Goal: Task Accomplishment & Management: Manage account settings

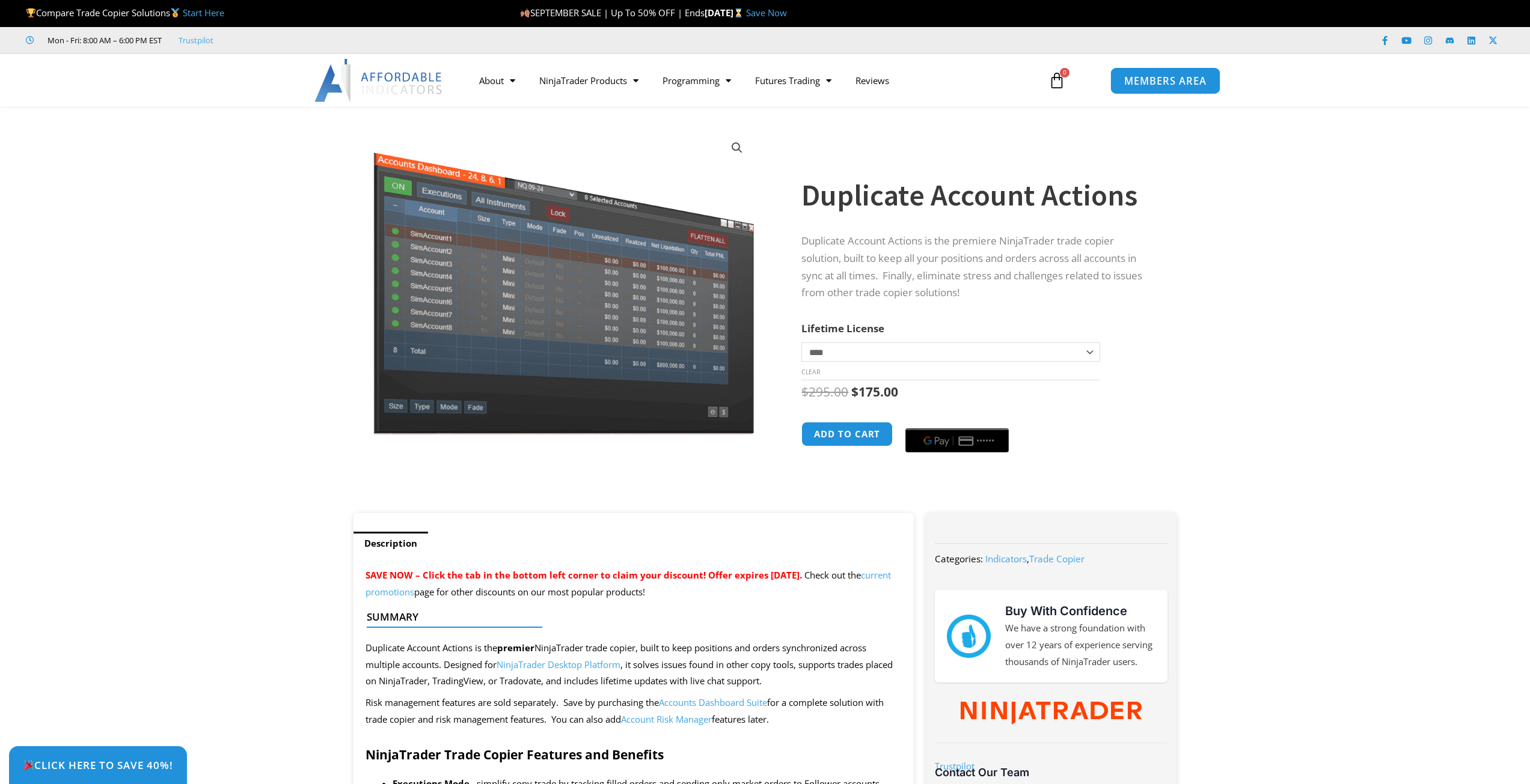
drag, startPoint x: 0, startPoint y: 0, endPoint x: 1183, endPoint y: 71, distance: 1185.1
click at [1183, 71] on link "MEMBERS AREA" at bounding box center [1165, 80] width 110 height 27
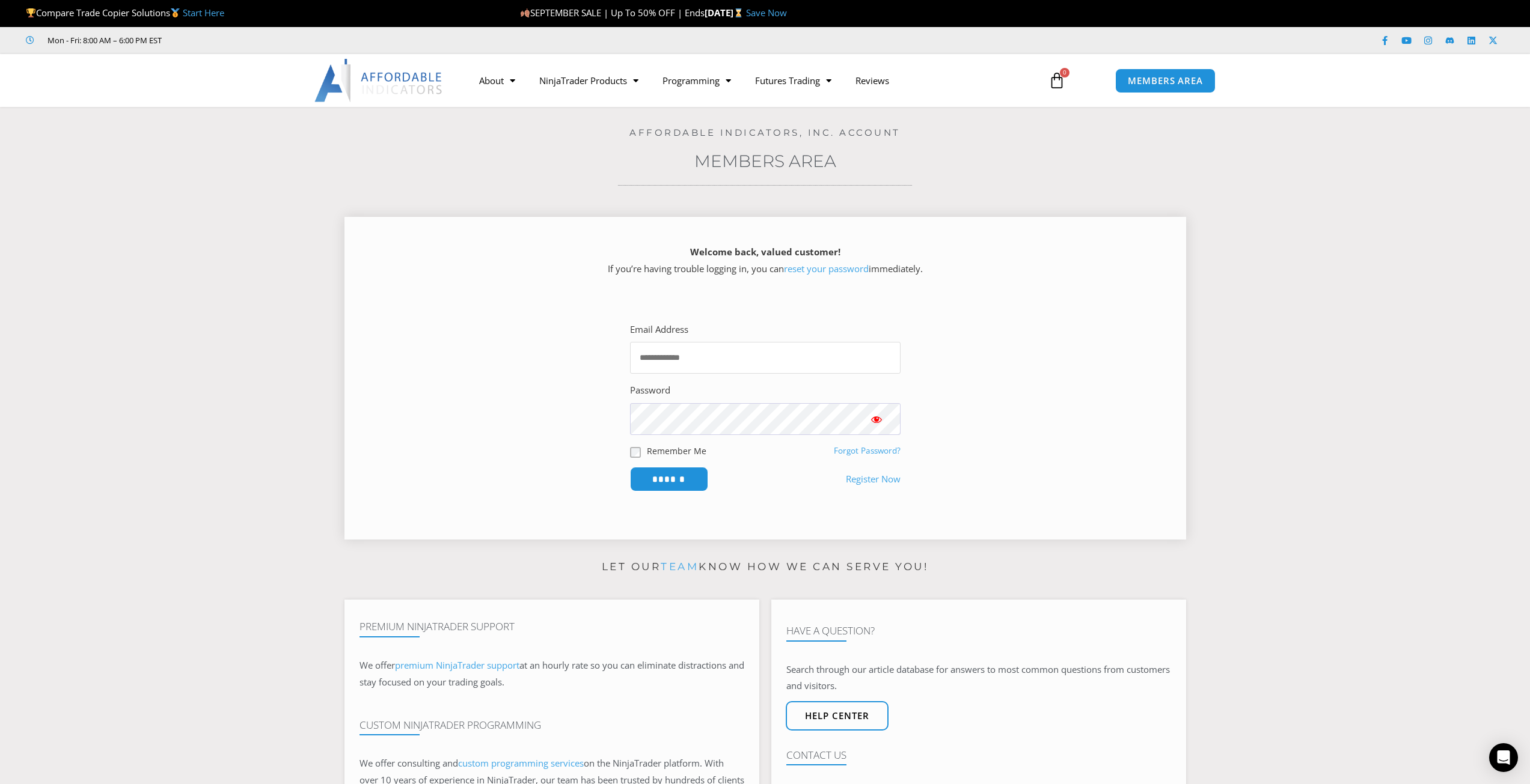
click at [694, 348] on input "Email Address" at bounding box center [765, 358] width 270 height 32
type input "**********"
click at [630, 467] on input "******" at bounding box center [669, 479] width 78 height 25
click at [661, 353] on input "Email Address" at bounding box center [765, 358] width 270 height 32
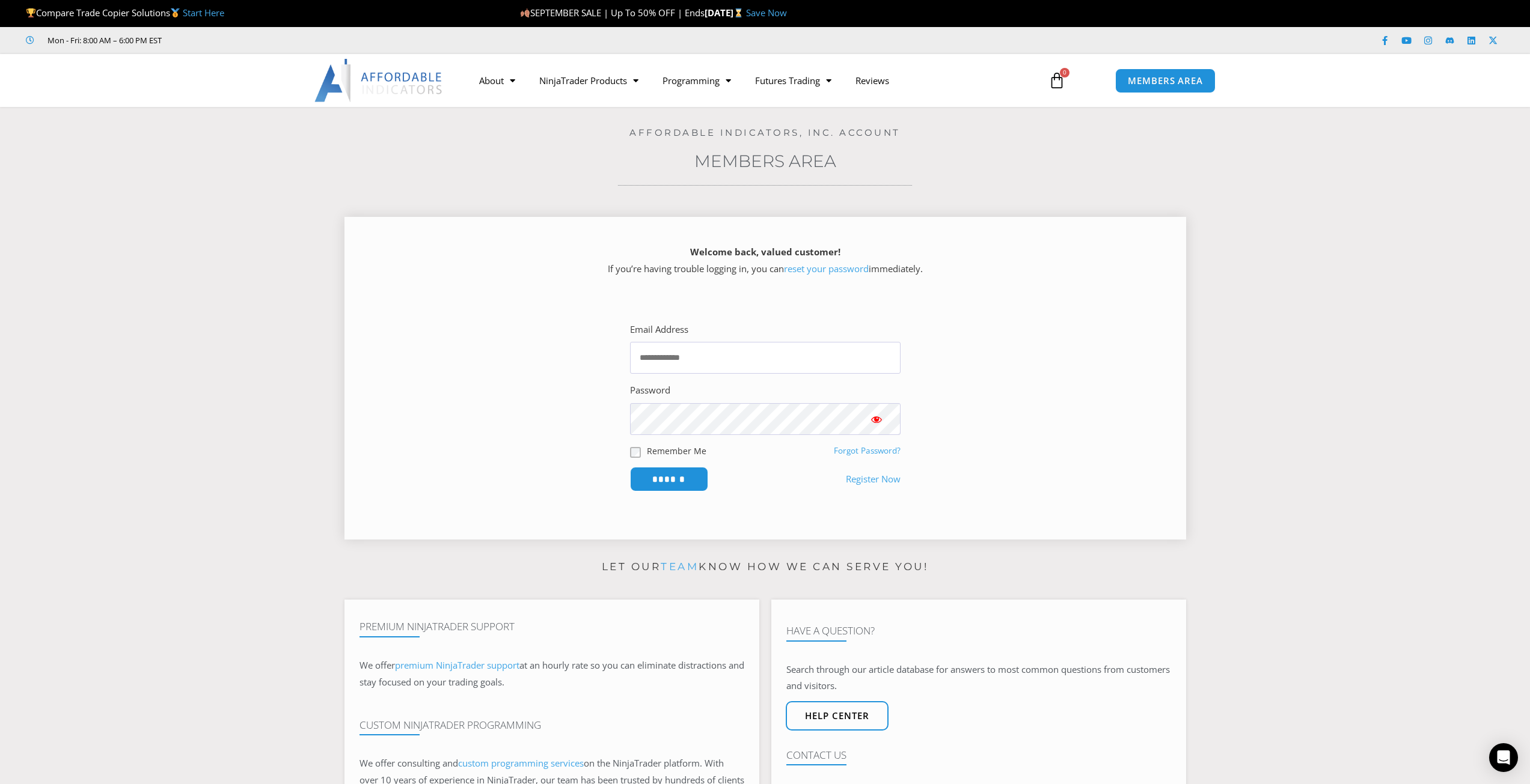
click at [881, 451] on link "Forgot Password?" at bounding box center [867, 451] width 67 height 11
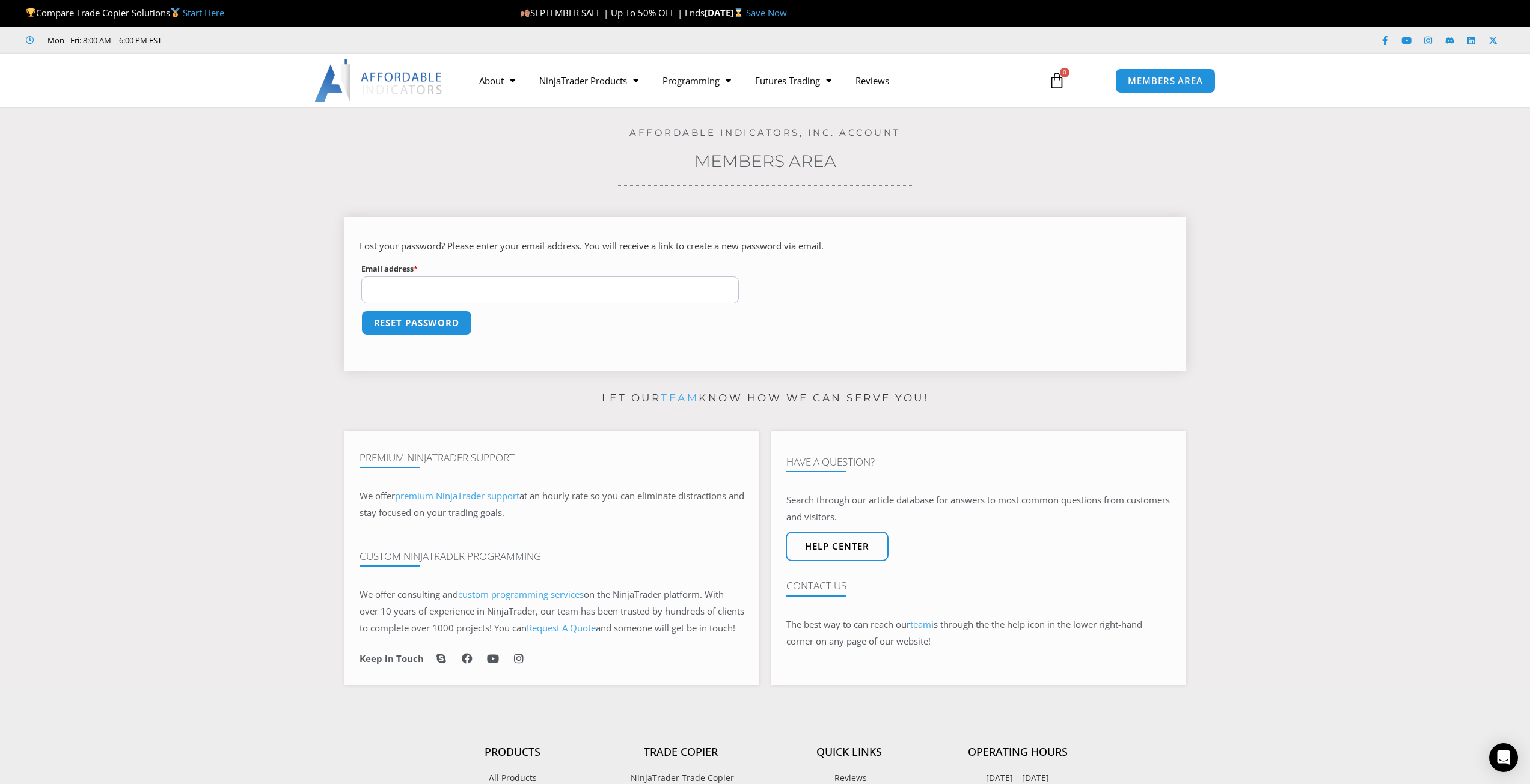
click at [526, 301] on input "Email address * Required" at bounding box center [550, 290] width 378 height 27
type input "**********"
click at [361, 311] on button "Reset password" at bounding box center [417, 323] width 111 height 25
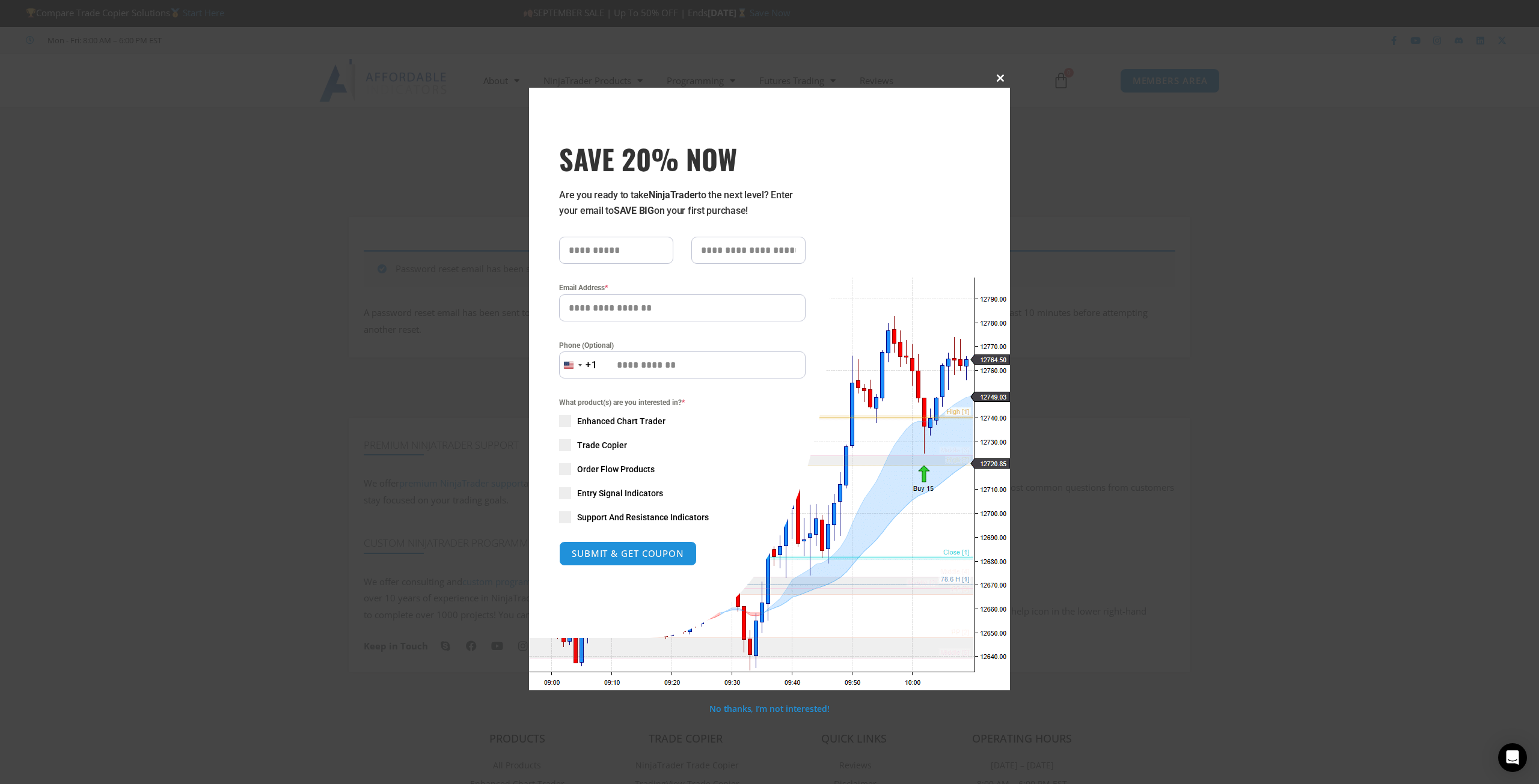
click at [1000, 74] on button "Close this module" at bounding box center [1000, 78] width 19 height 19
click at [1001, 77] on span "SAVE 20% NOW popup" at bounding box center [1000, 78] width 19 height 7
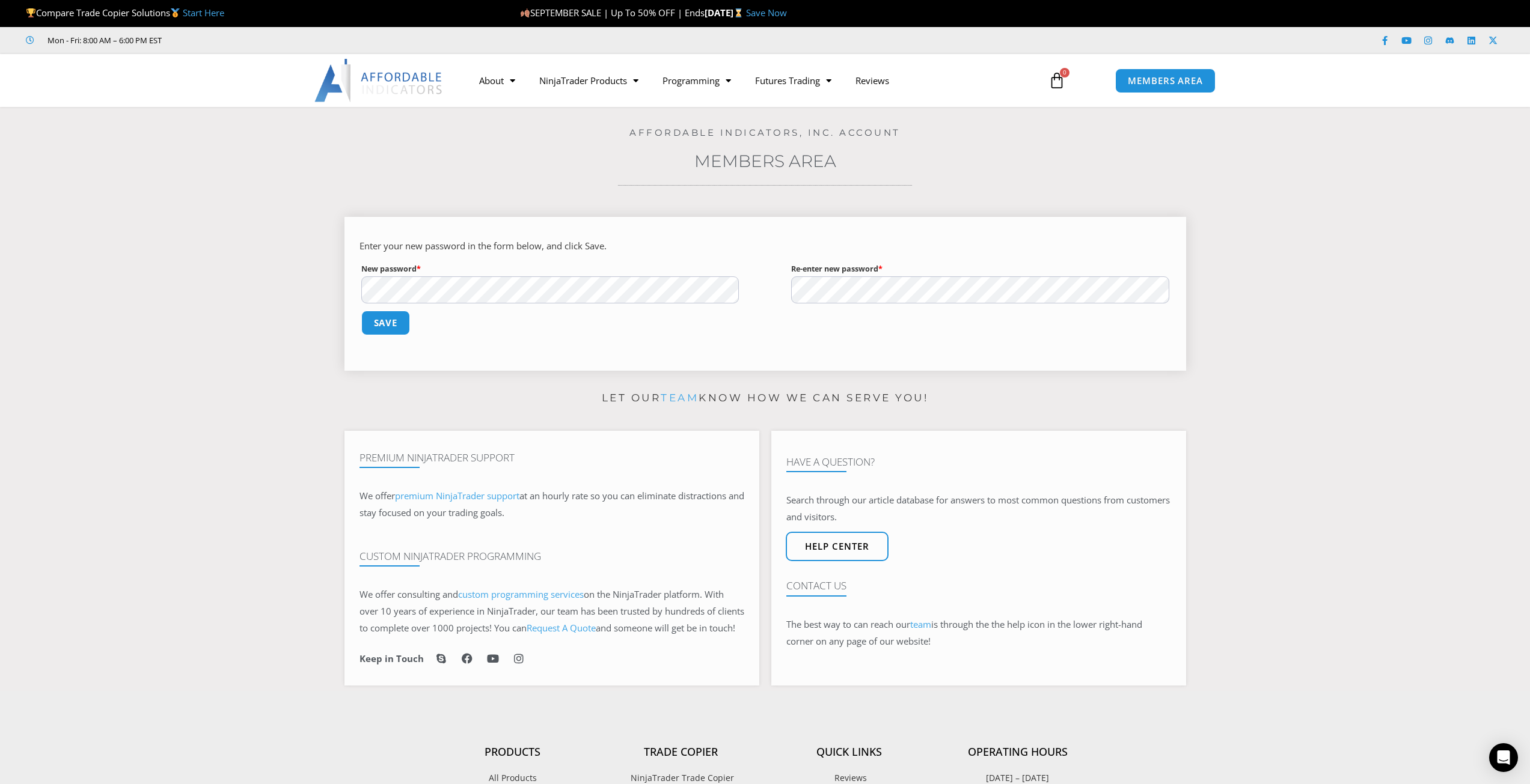
click at [361, 311] on button "Save" at bounding box center [386, 323] width 50 height 25
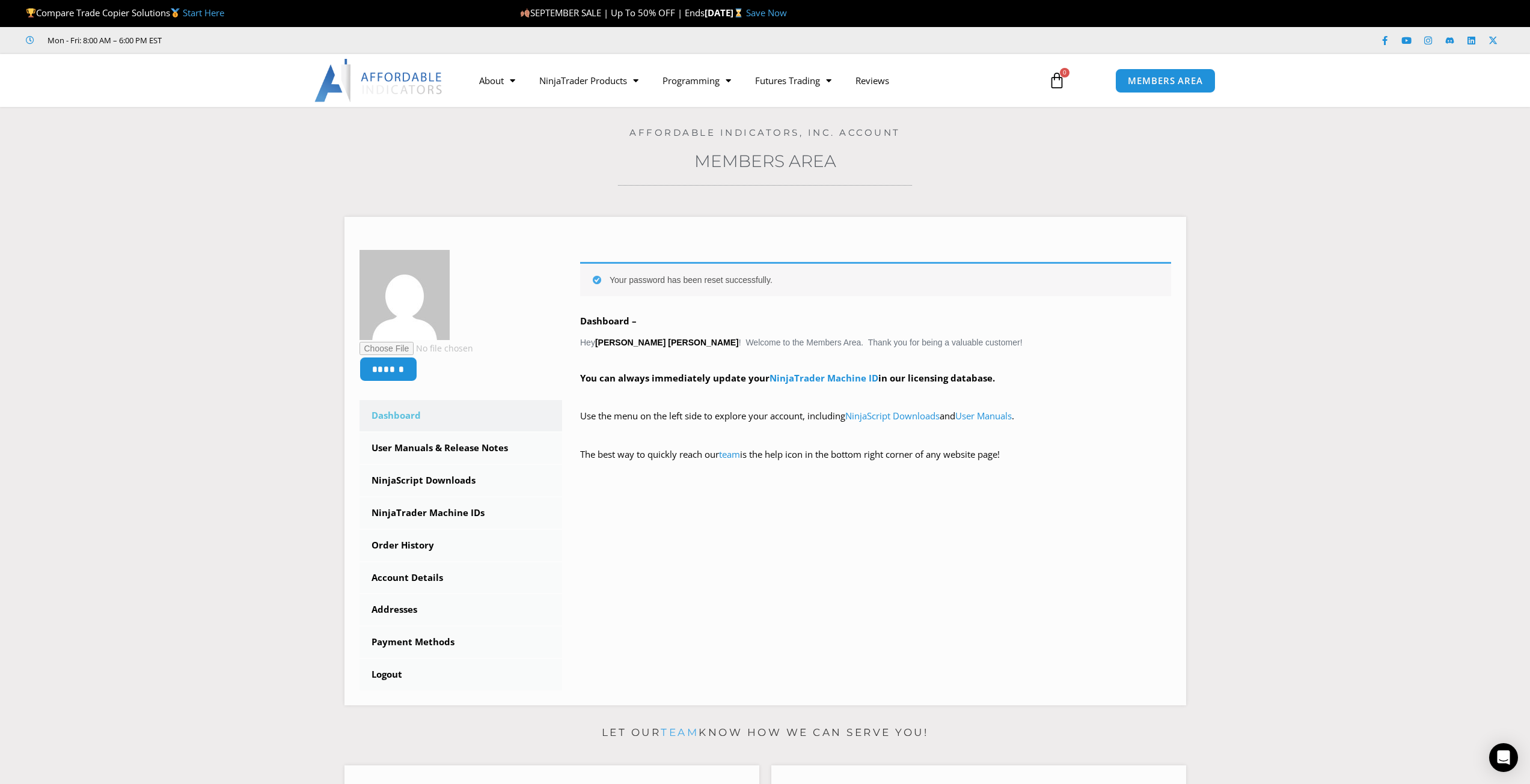
click at [548, 169] on h3 "Members Area" at bounding box center [765, 160] width 1470 height 21
click at [1223, 221] on section "****** Dashboard Subscriptions User Manuals & Release Notes NinjaScript Downloa…" at bounding box center [765, 457] width 1470 height 516
click at [418, 450] on link "User Manuals & Release Notes" at bounding box center [461, 448] width 203 height 31
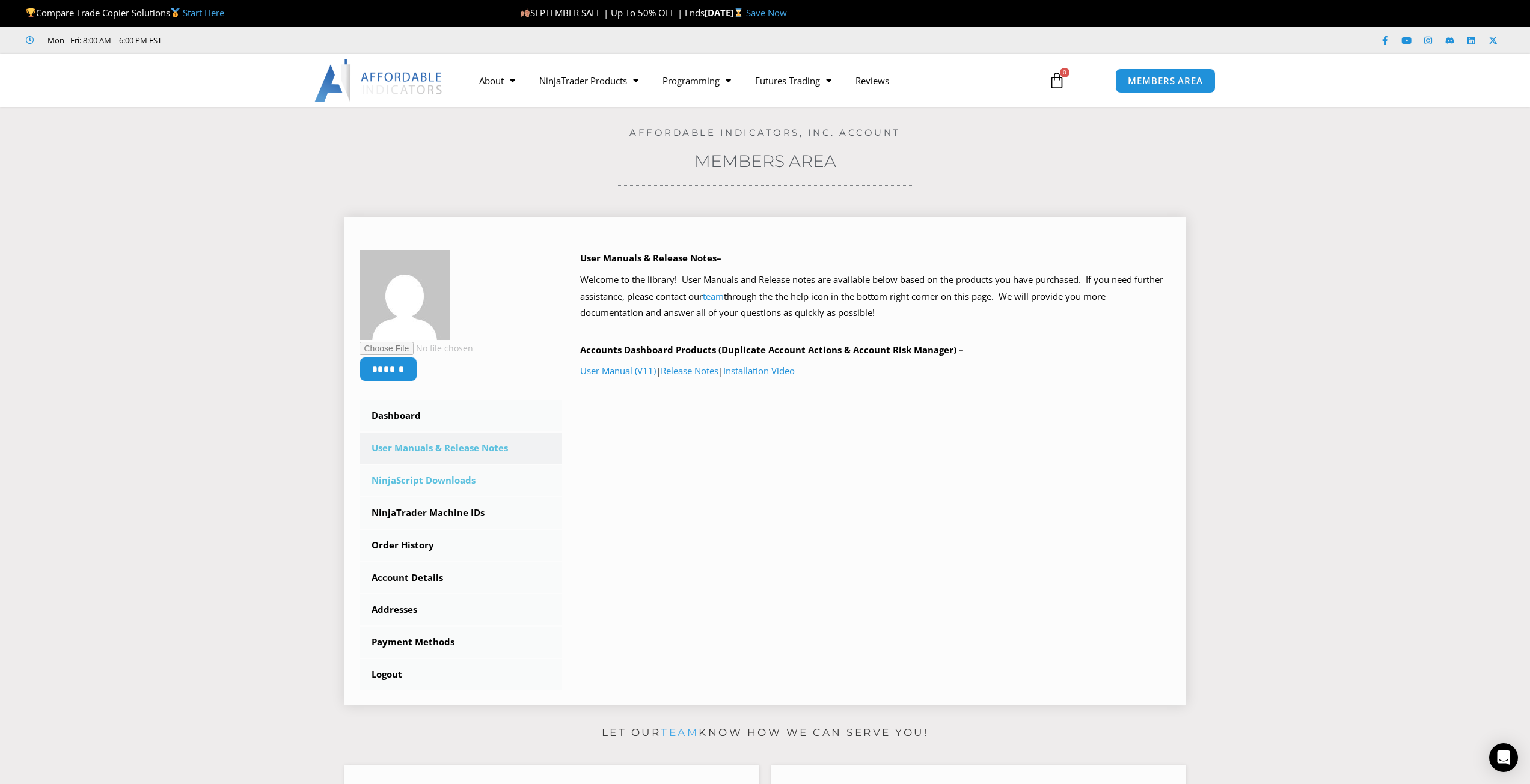
click at [436, 481] on link "NinjaScript Downloads" at bounding box center [461, 480] width 203 height 31
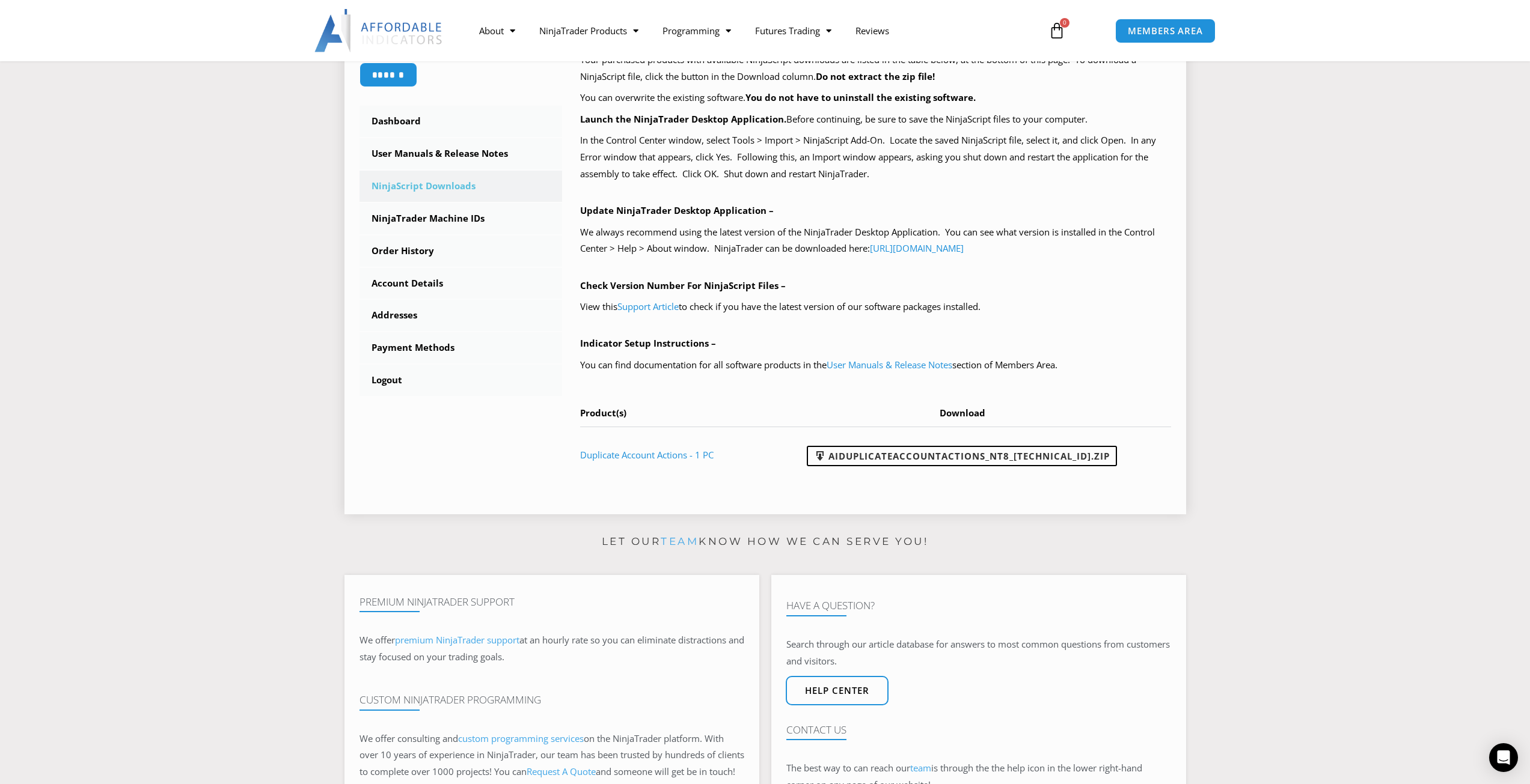
scroll to position [301, 0]
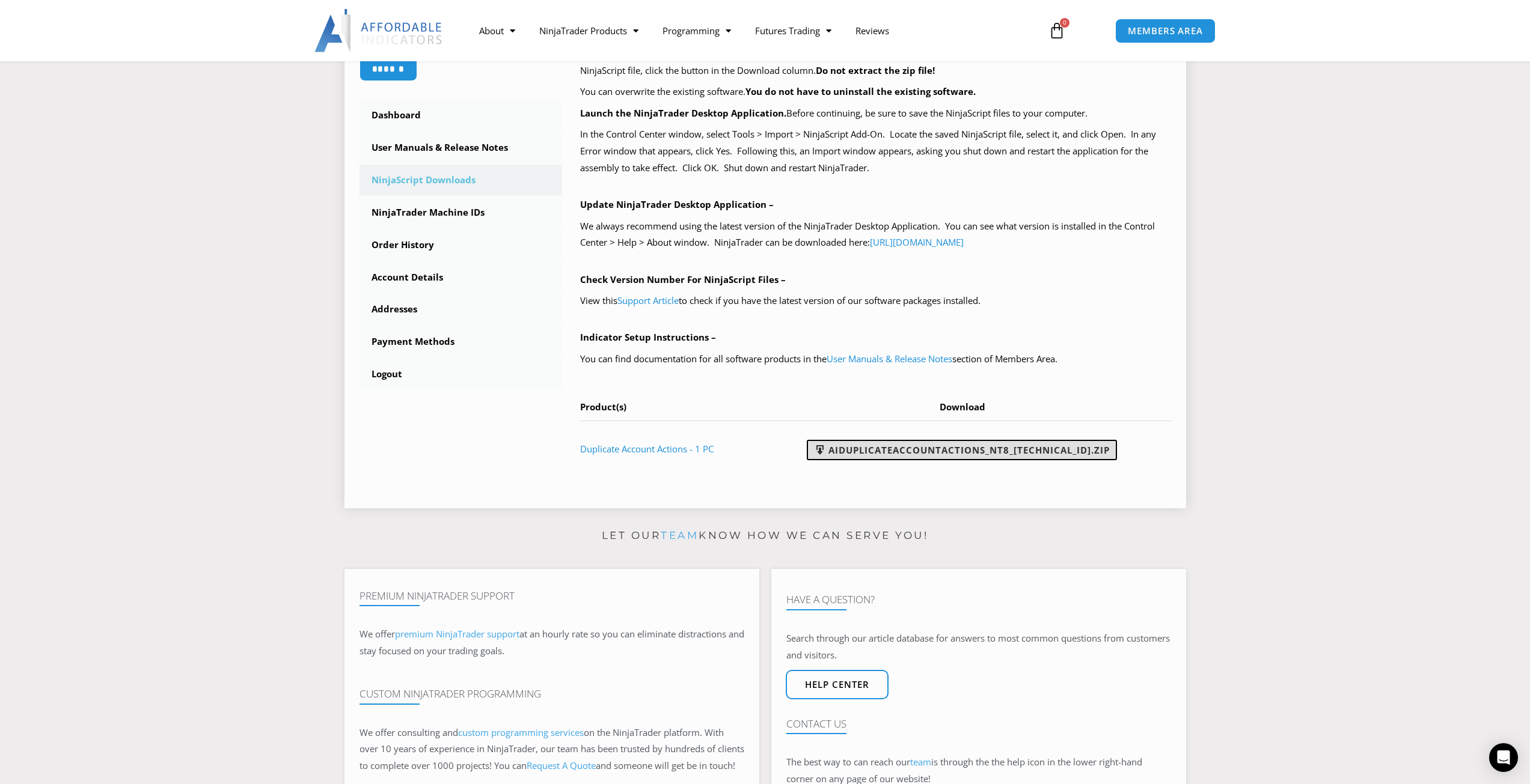
click at [899, 454] on link "AIDuplicateAccountActions_NT8_25.9.24.1.zip" at bounding box center [962, 450] width 310 height 21
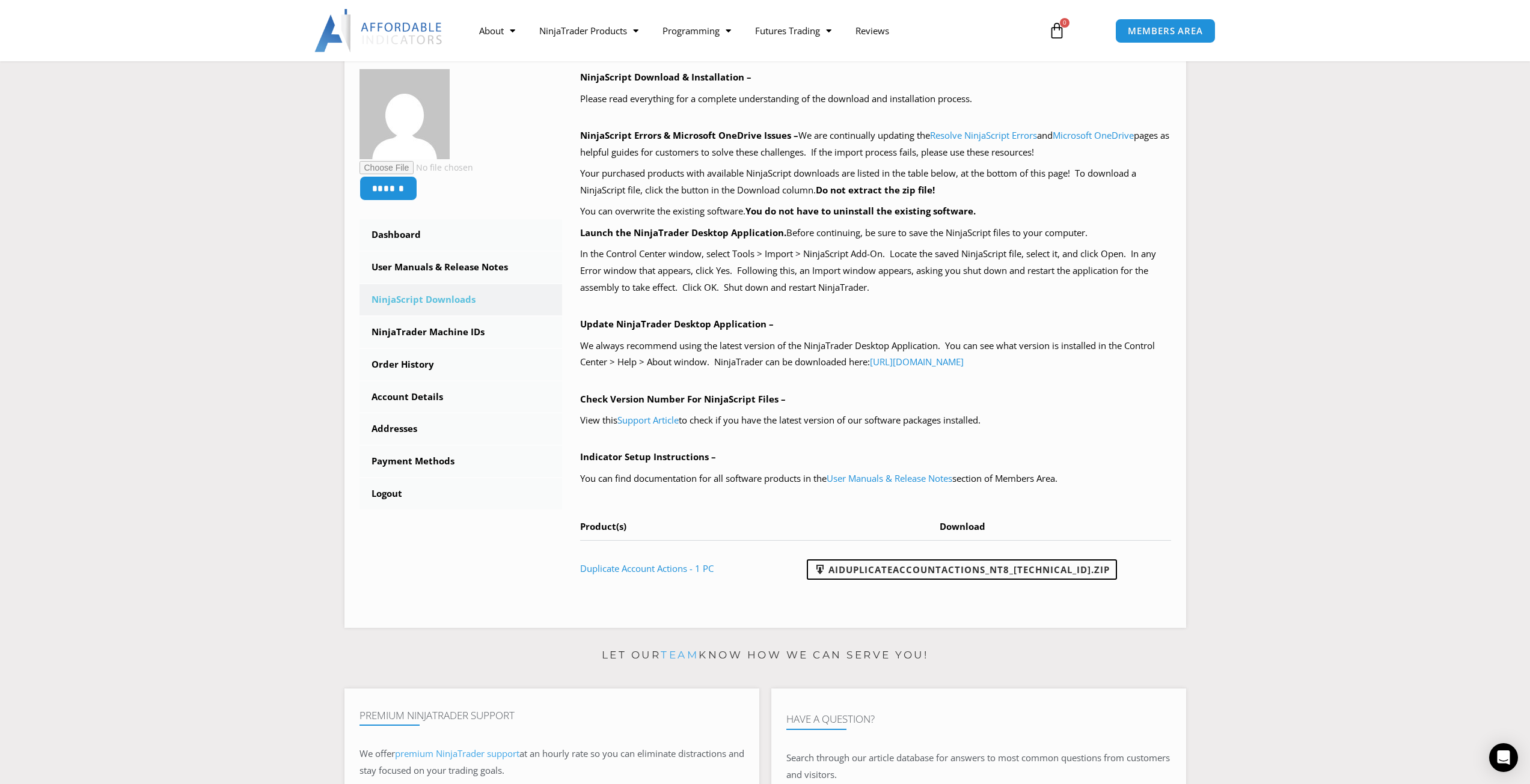
scroll to position [180, 0]
click at [424, 263] on link "User Manuals & Release Notes" at bounding box center [461, 268] width 203 height 31
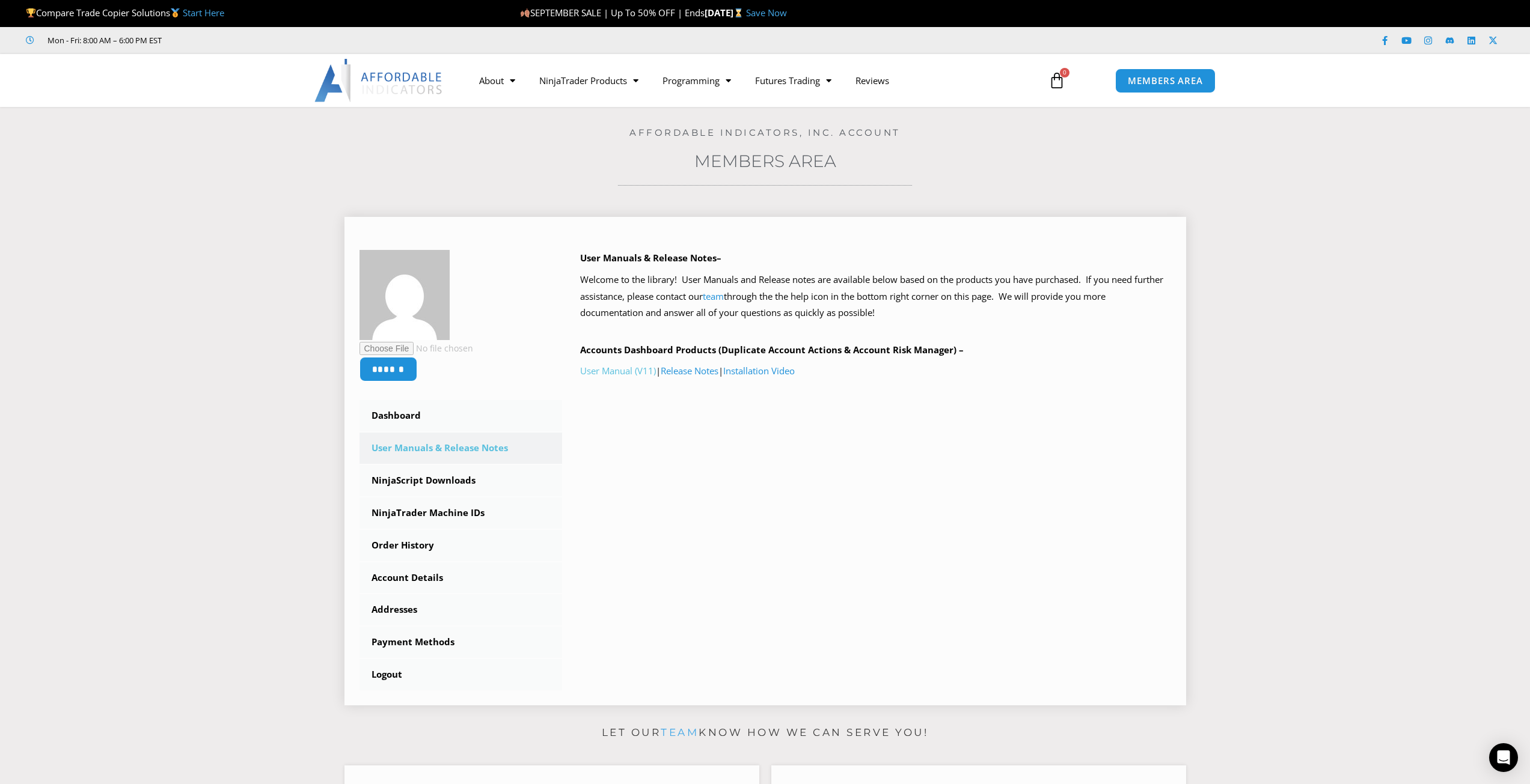
click at [607, 367] on link "User Manual (V11)" at bounding box center [618, 370] width 76 height 12
click at [746, 377] on link "Installation Video" at bounding box center [759, 370] width 72 height 12
click at [451, 514] on link "NinjaTrader Machine IDs" at bounding box center [461, 513] width 203 height 31
